Goal: Book appointment/travel/reservation

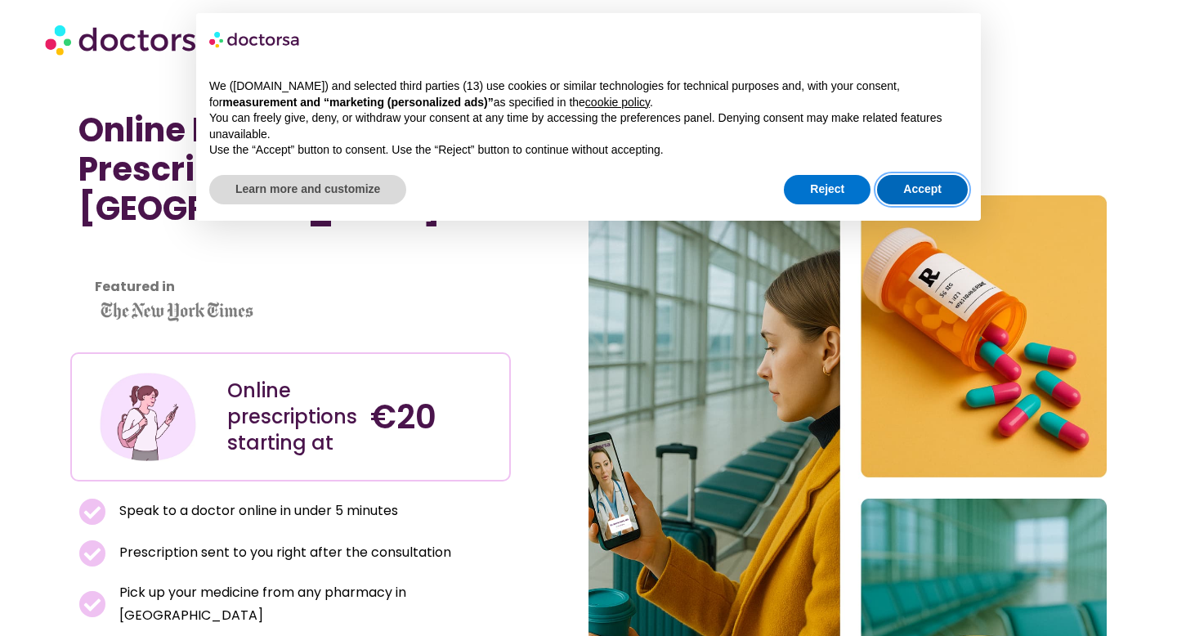
click at [918, 185] on button "Accept" at bounding box center [922, 189] width 91 height 29
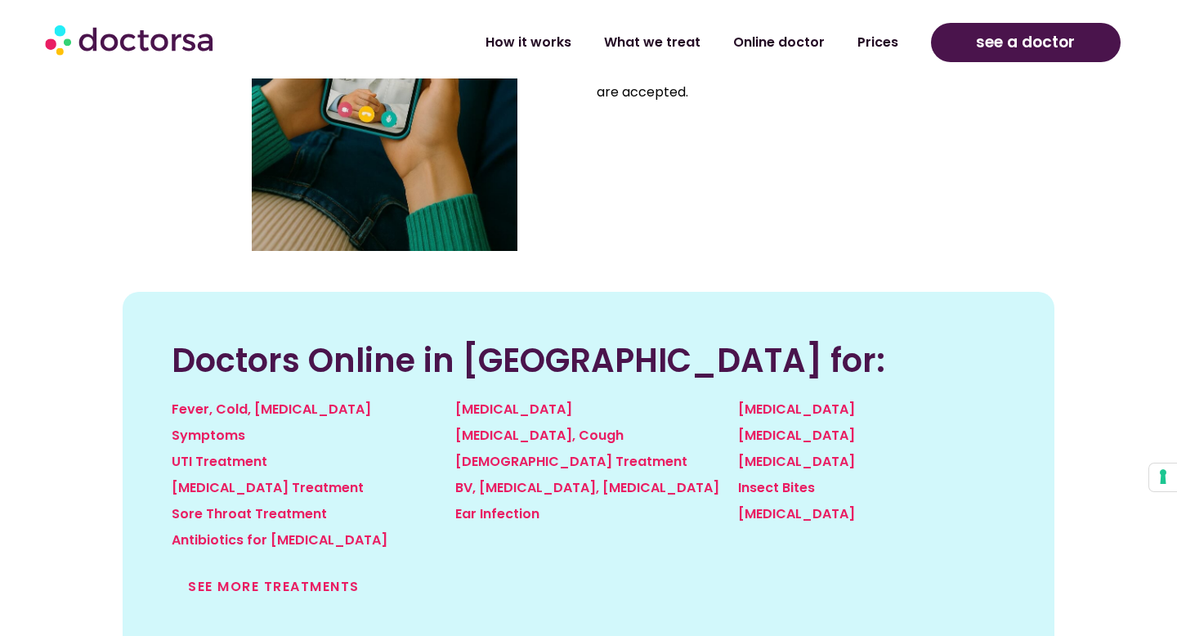
scroll to position [1628, 0]
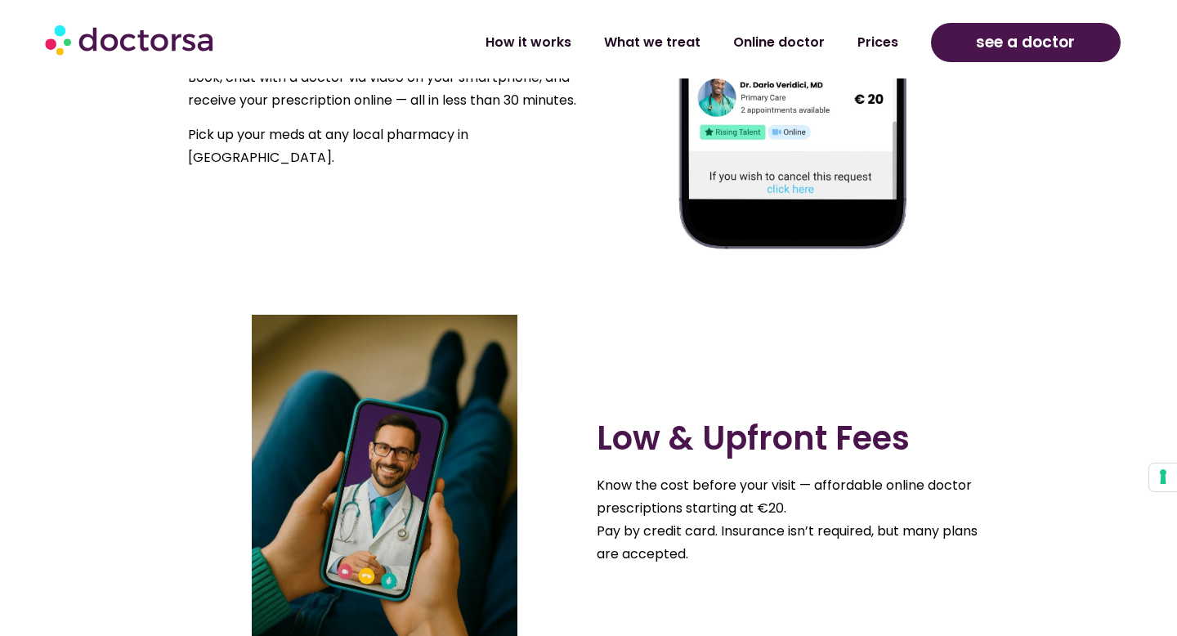
scroll to position [1168, 0]
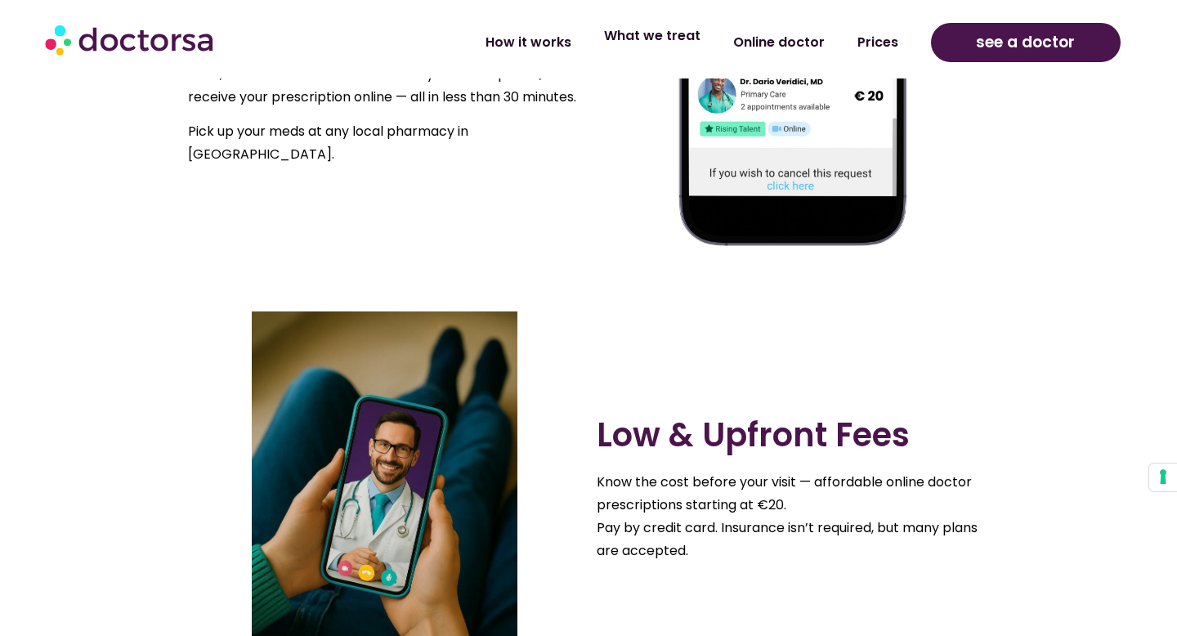
click at [660, 47] on link "What we treat" at bounding box center [651, 36] width 129 height 38
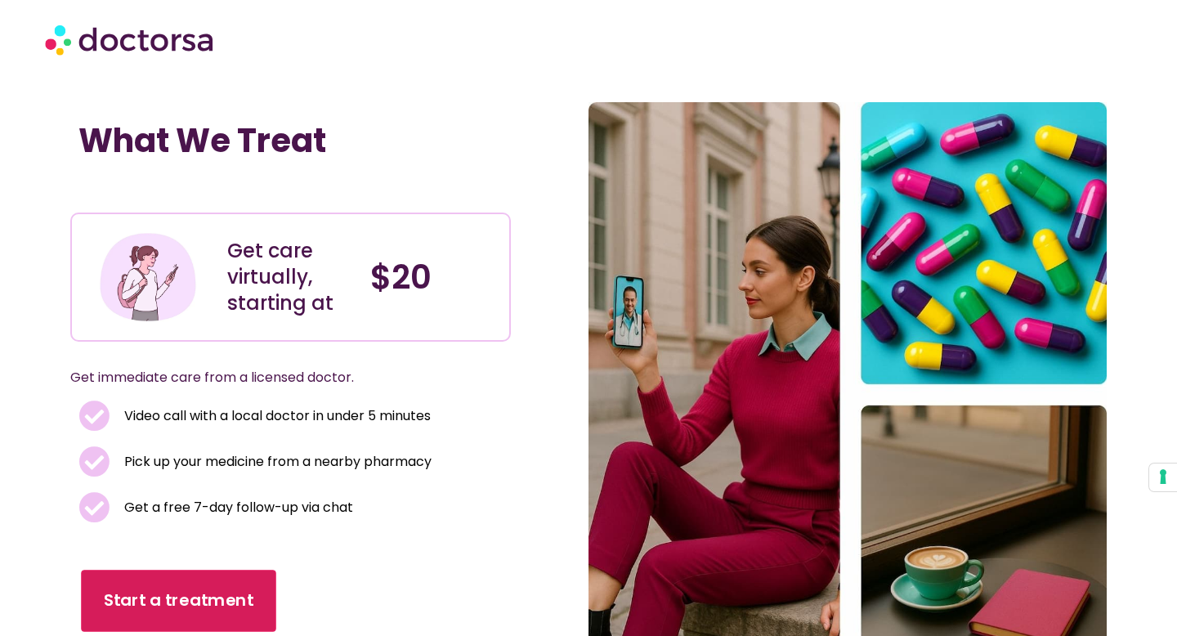
click at [164, 607] on span "Start a treatment" at bounding box center [180, 600] width 150 height 24
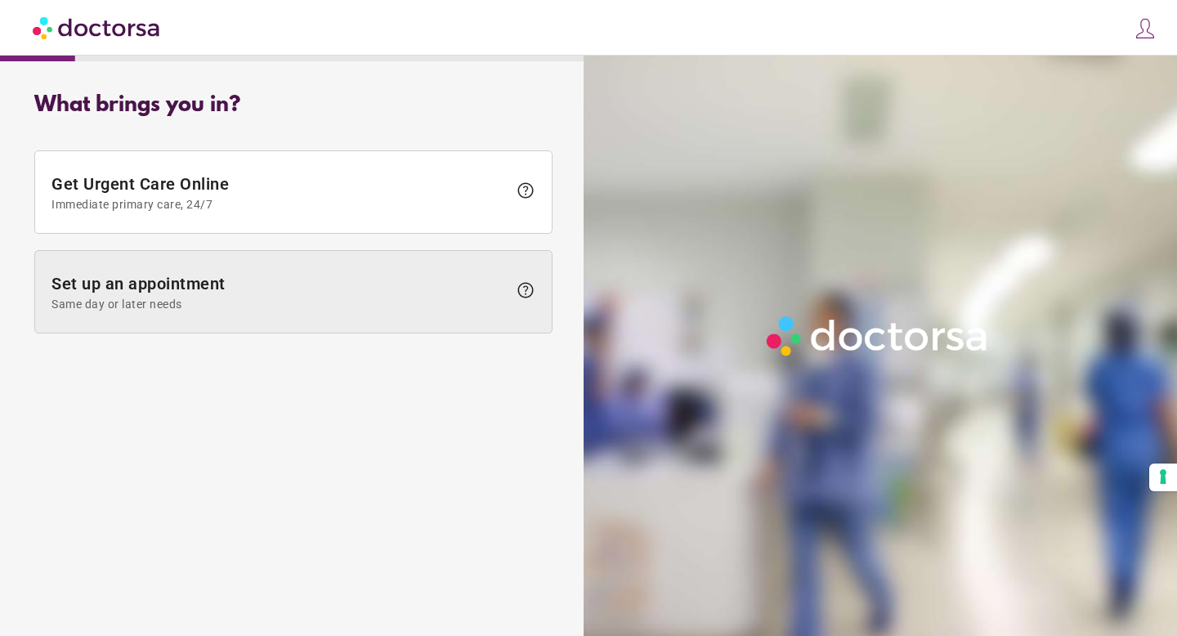
click at [247, 315] on span at bounding box center [293, 292] width 516 height 82
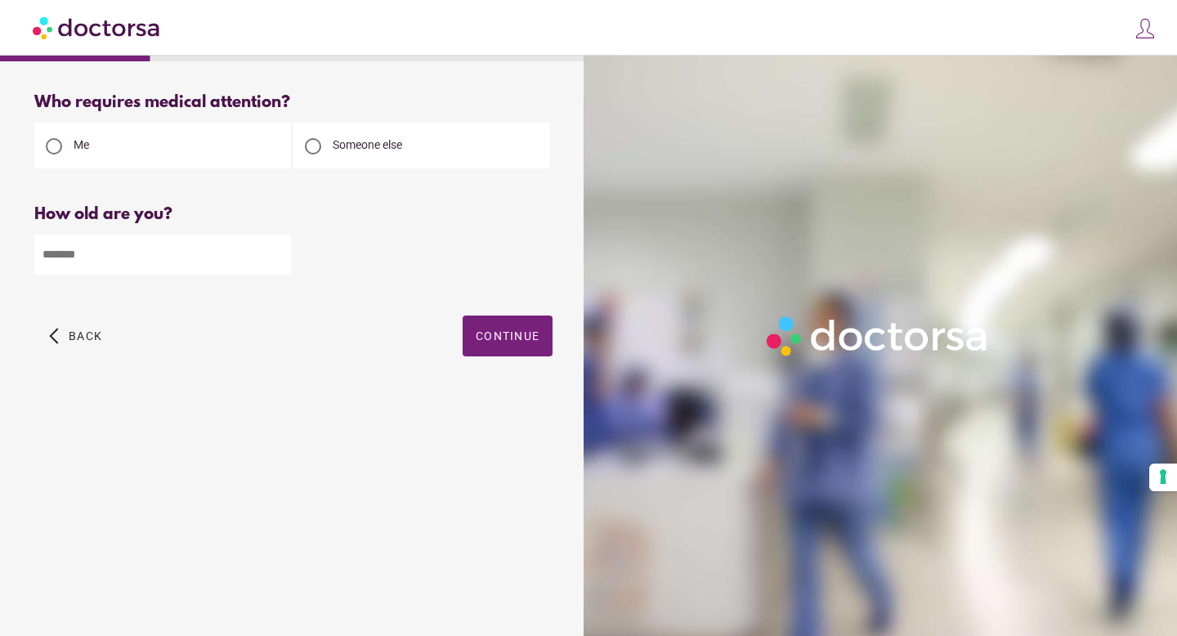
click at [206, 252] on input "number" at bounding box center [162, 255] width 257 height 40
type input "**"
click at [525, 328] on span "button" at bounding box center [507, 335] width 90 height 41
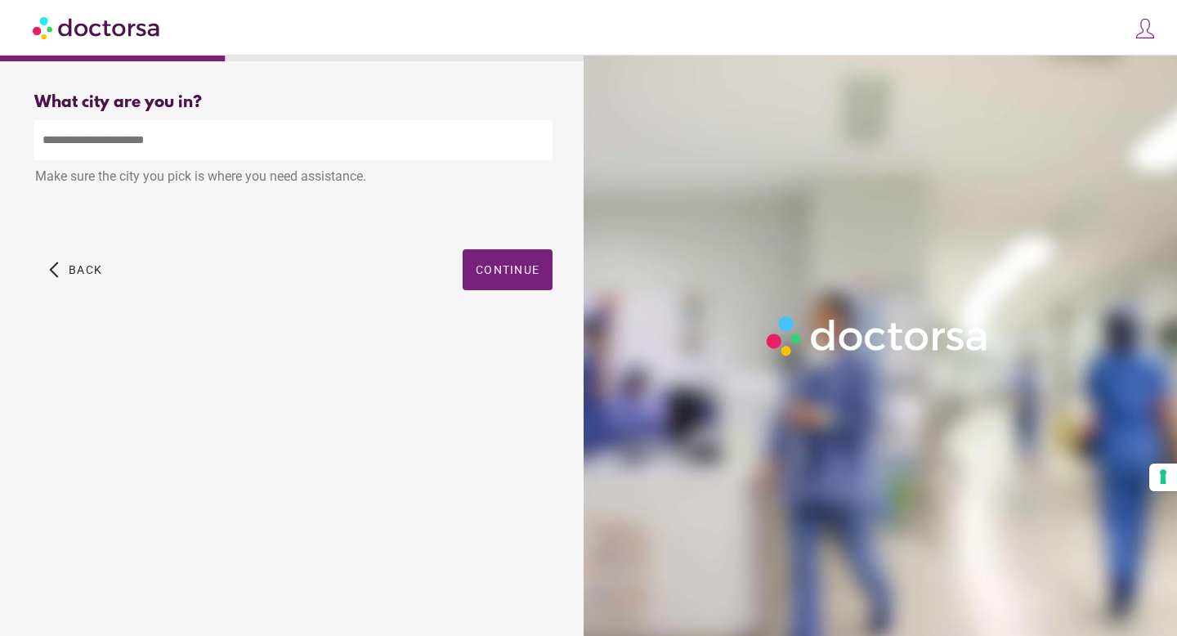
click at [271, 156] on input "text" at bounding box center [293, 140] width 518 height 40
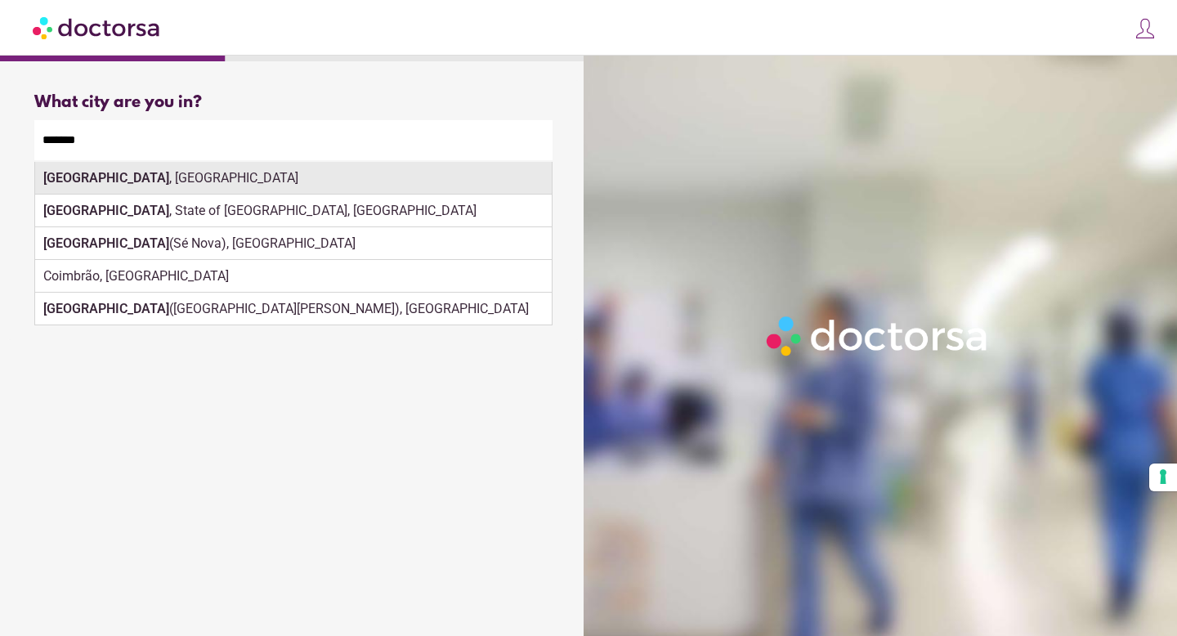
click at [154, 190] on div "Coimbra , Portugal" at bounding box center [293, 178] width 516 height 33
type input "**********"
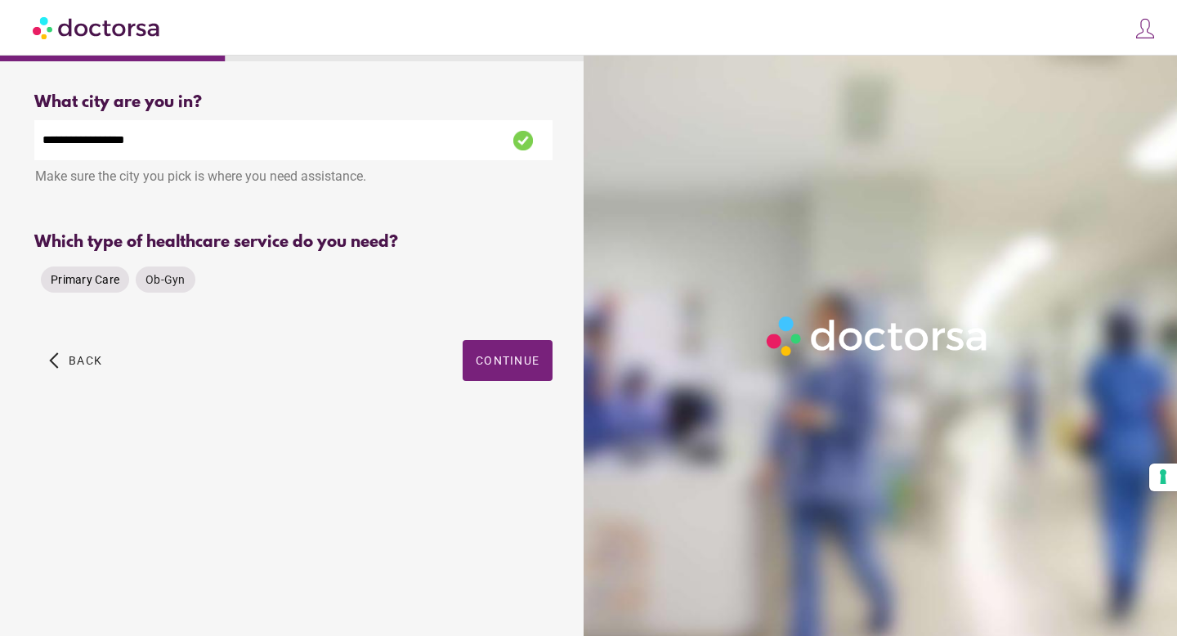
click at [95, 288] on span "Primary Care" at bounding box center [85, 279] width 69 height 16
